Goal: Use online tool/utility: Utilize a website feature to perform a specific function

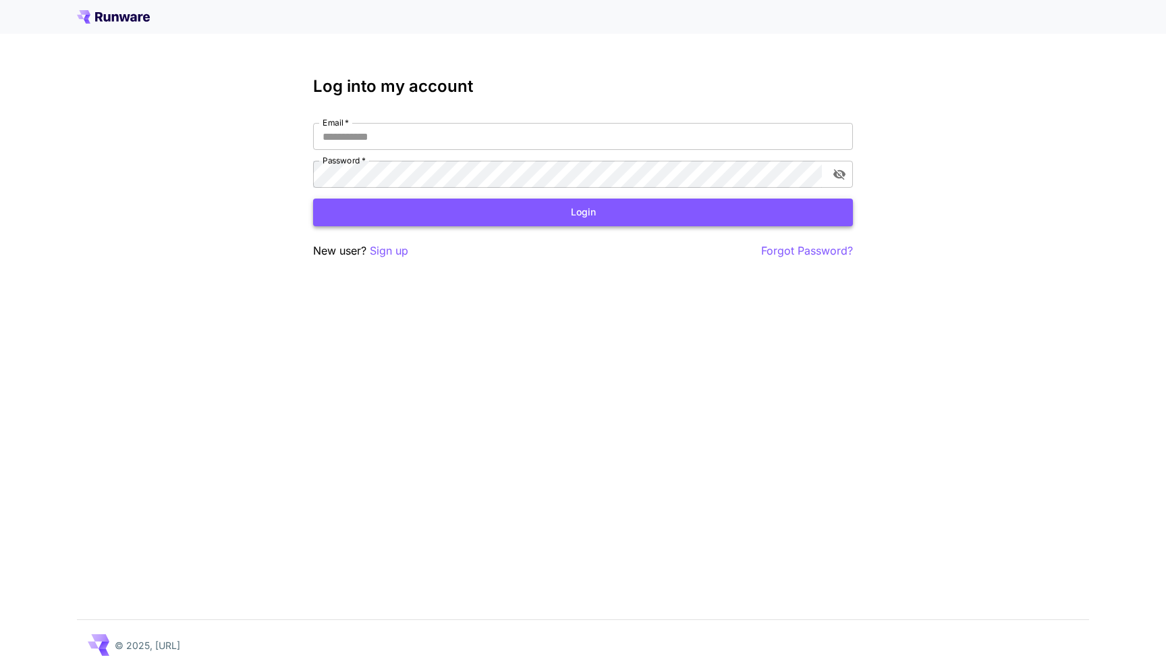
type input "**********"
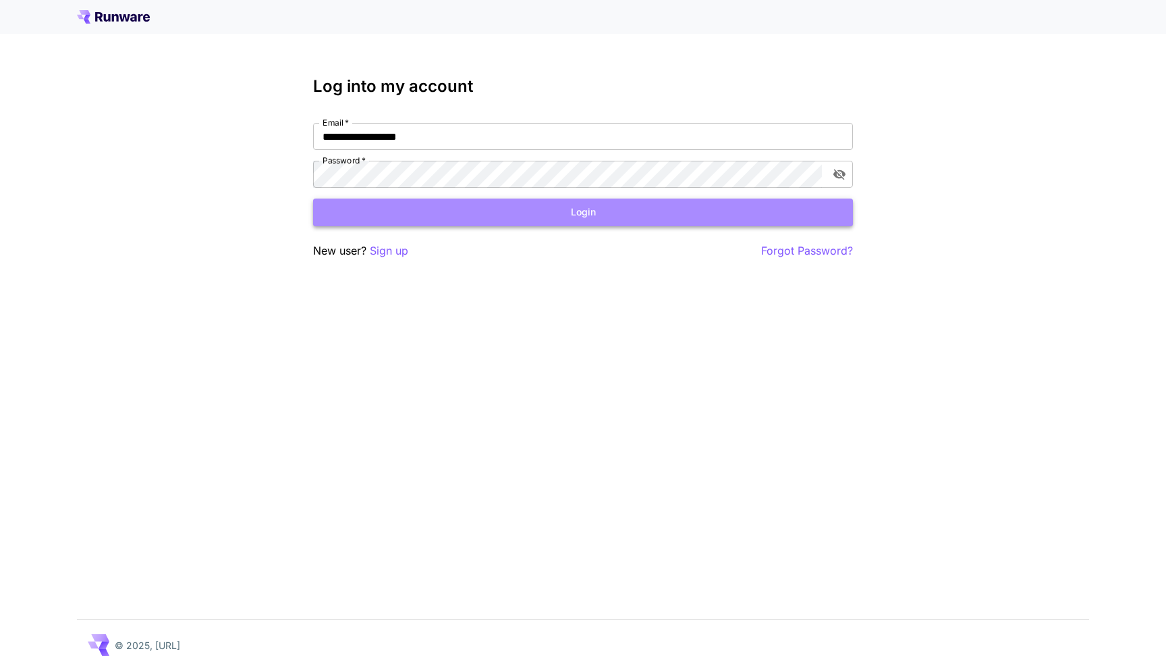
click at [626, 212] on button "Login" at bounding box center [583, 212] width 540 height 28
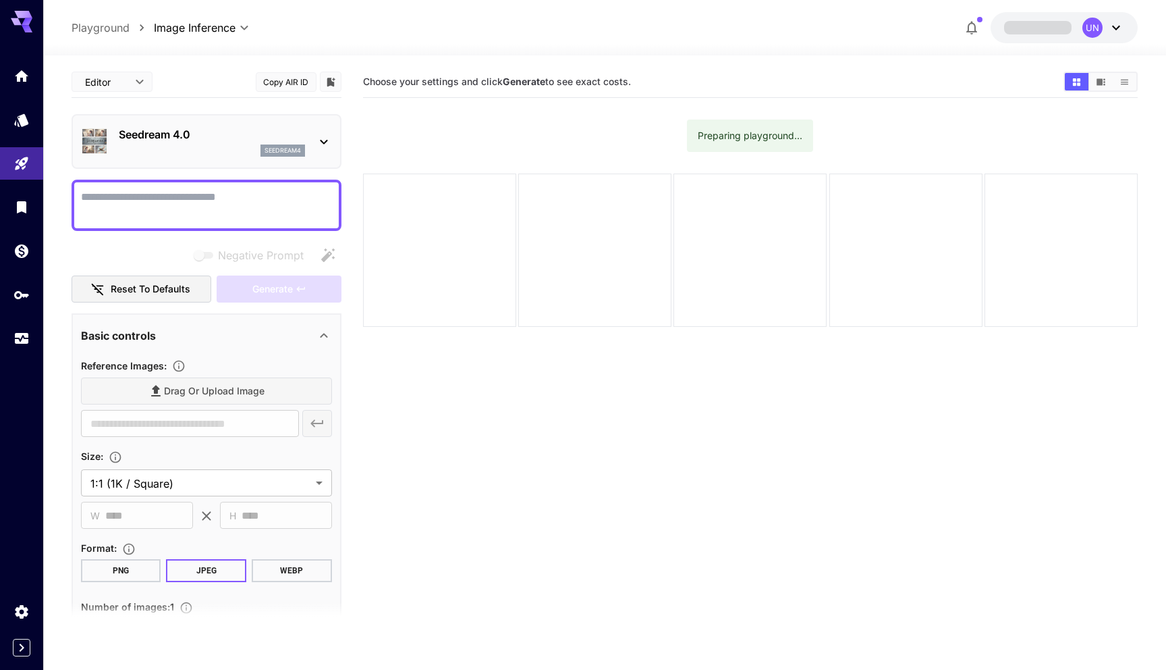
click at [201, 202] on textarea "Negative Prompt" at bounding box center [206, 205] width 251 height 32
type textarea "**********"
